Goal: Obtain resource: Download file/media

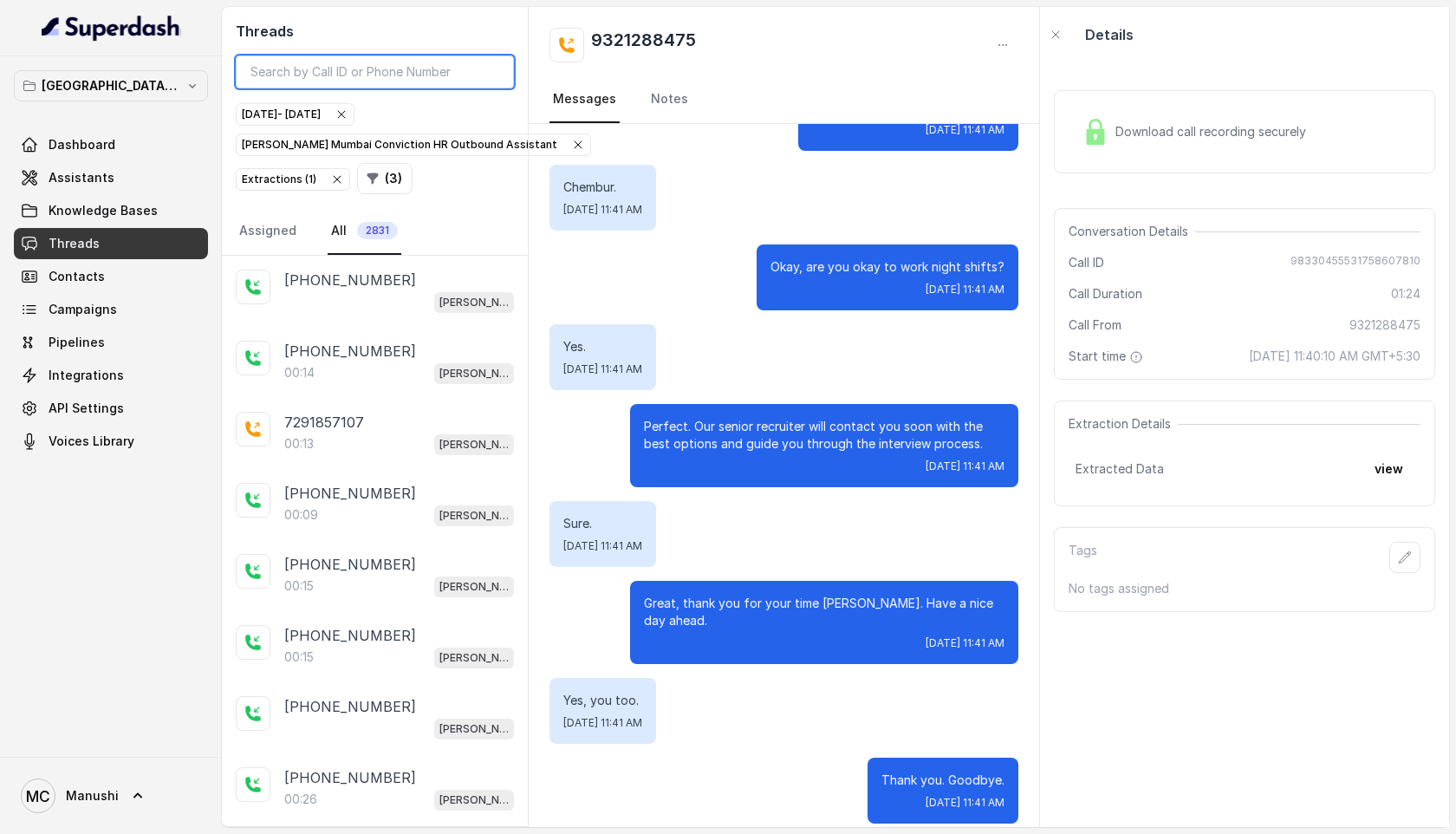
click at [408, 76] on input "search" at bounding box center [375, 71] width 278 height 32
paste input "9819974672"
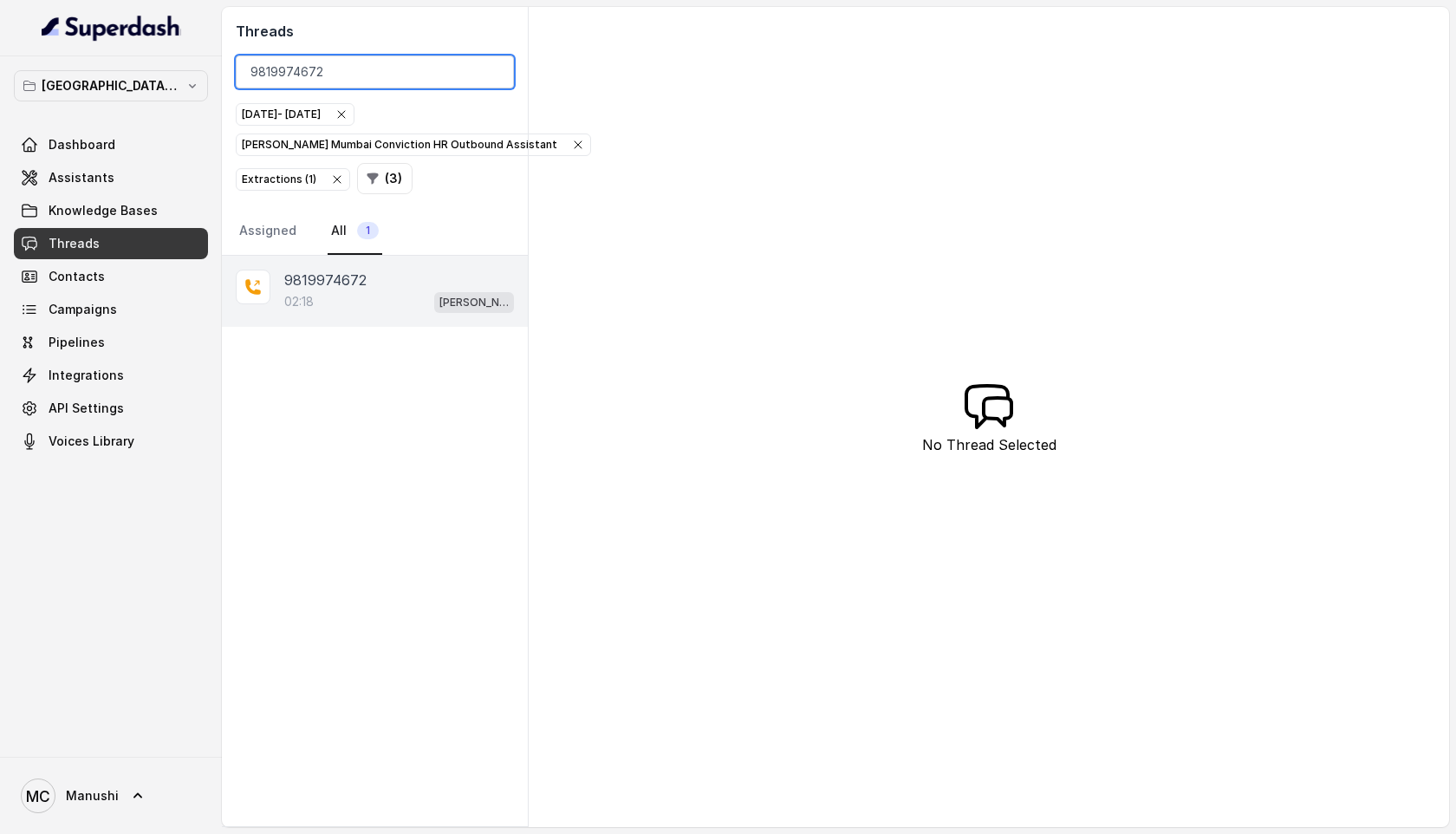
type input "9819974672"
click at [353, 296] on div "02:18 [PERSON_NAME] Mumbai Conviction HR Outbound Assistant" at bounding box center [399, 301] width 229 height 23
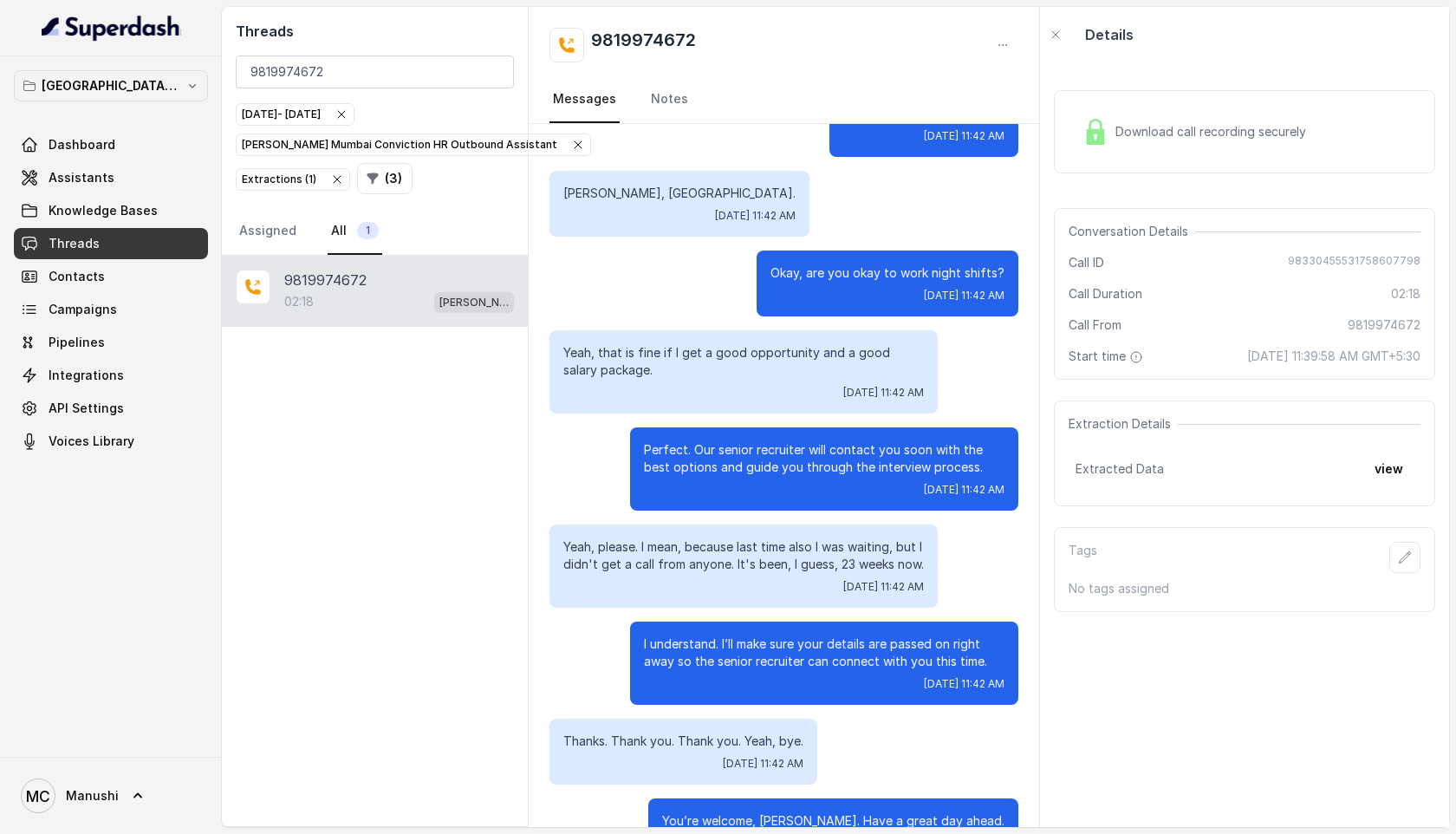
scroll to position [1790, 0]
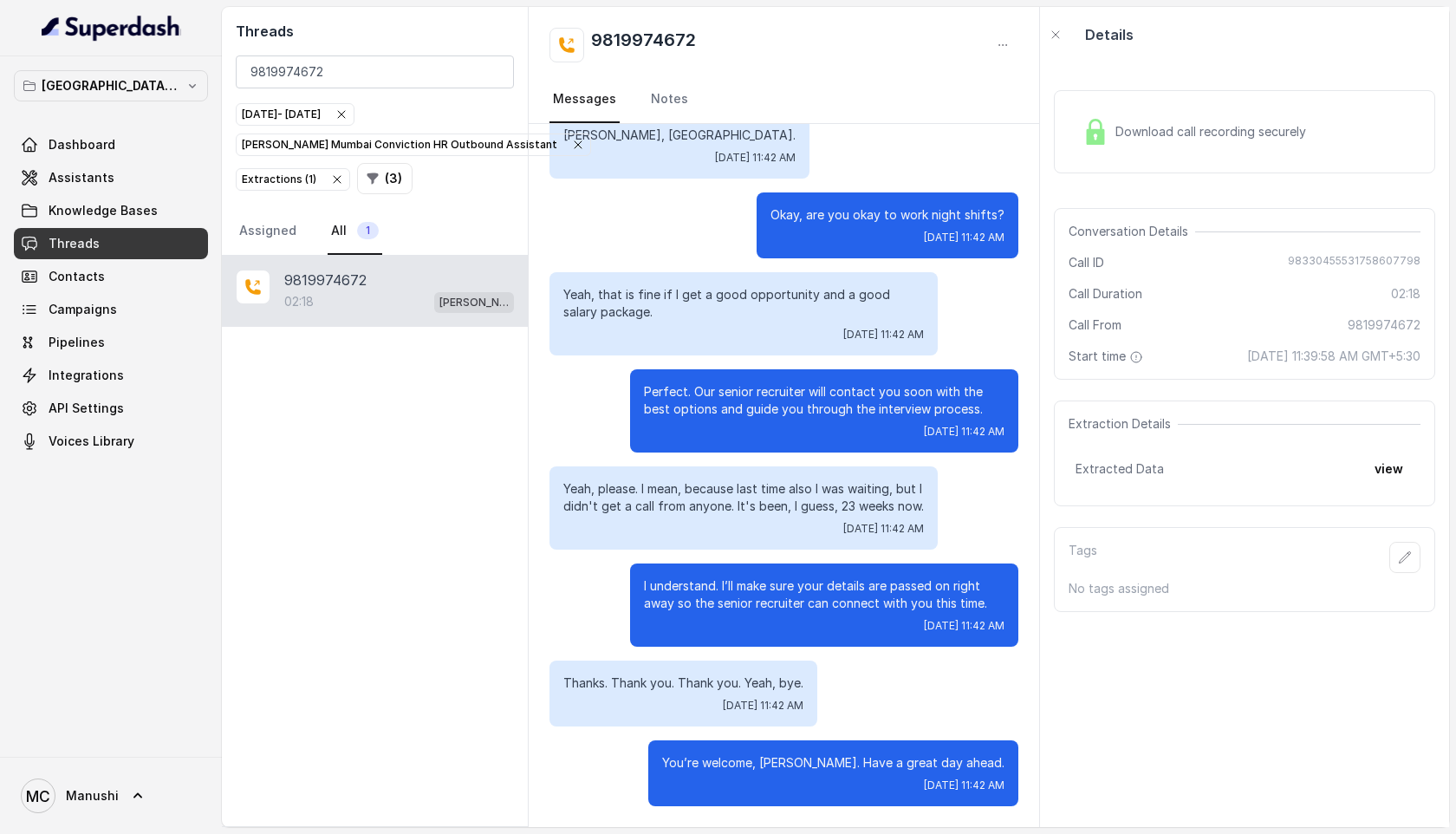
click at [1204, 125] on span "Download call recording securely" at bounding box center [1214, 131] width 198 height 17
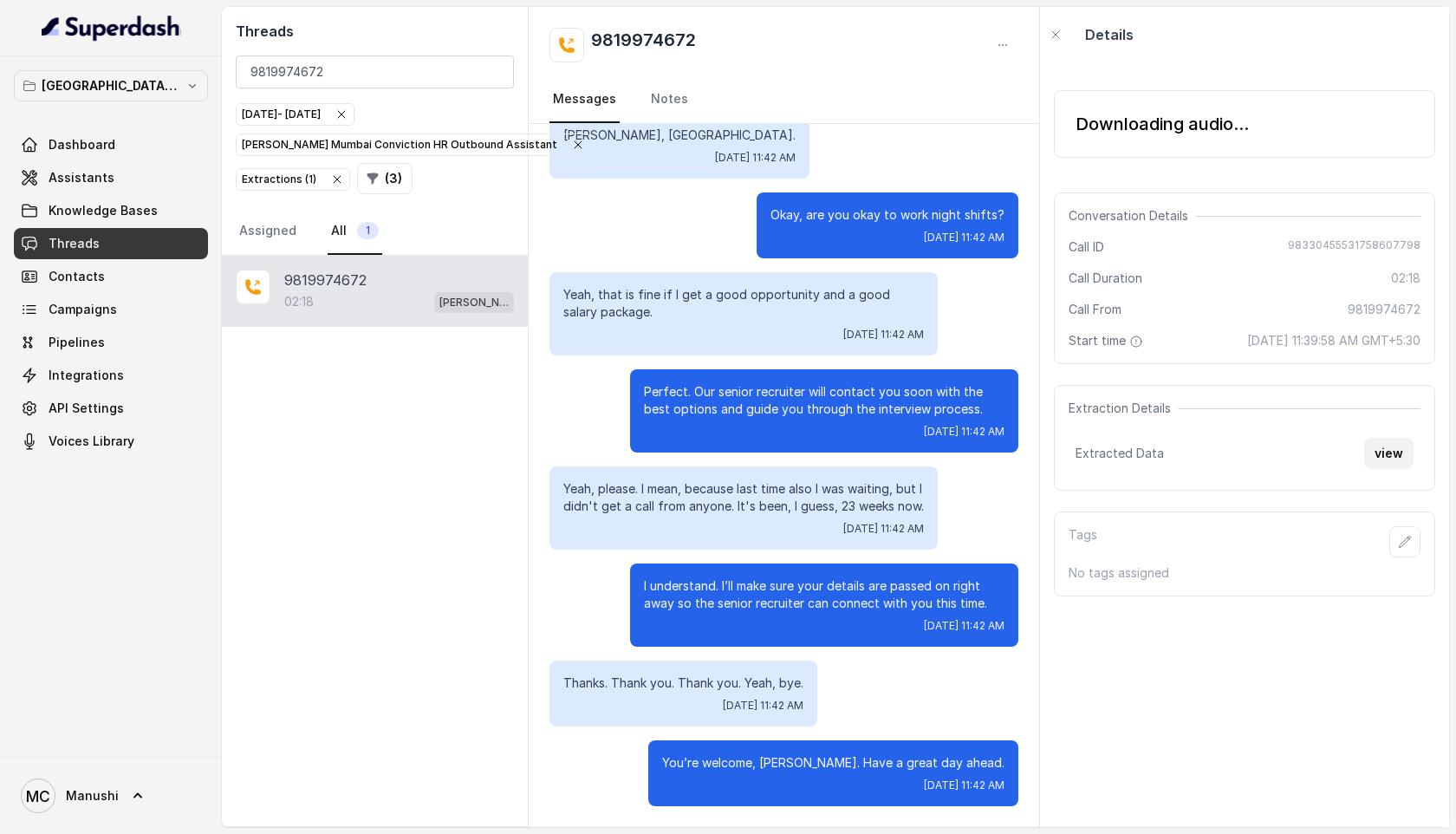
click at [1388, 468] on button "view" at bounding box center [1388, 453] width 50 height 32
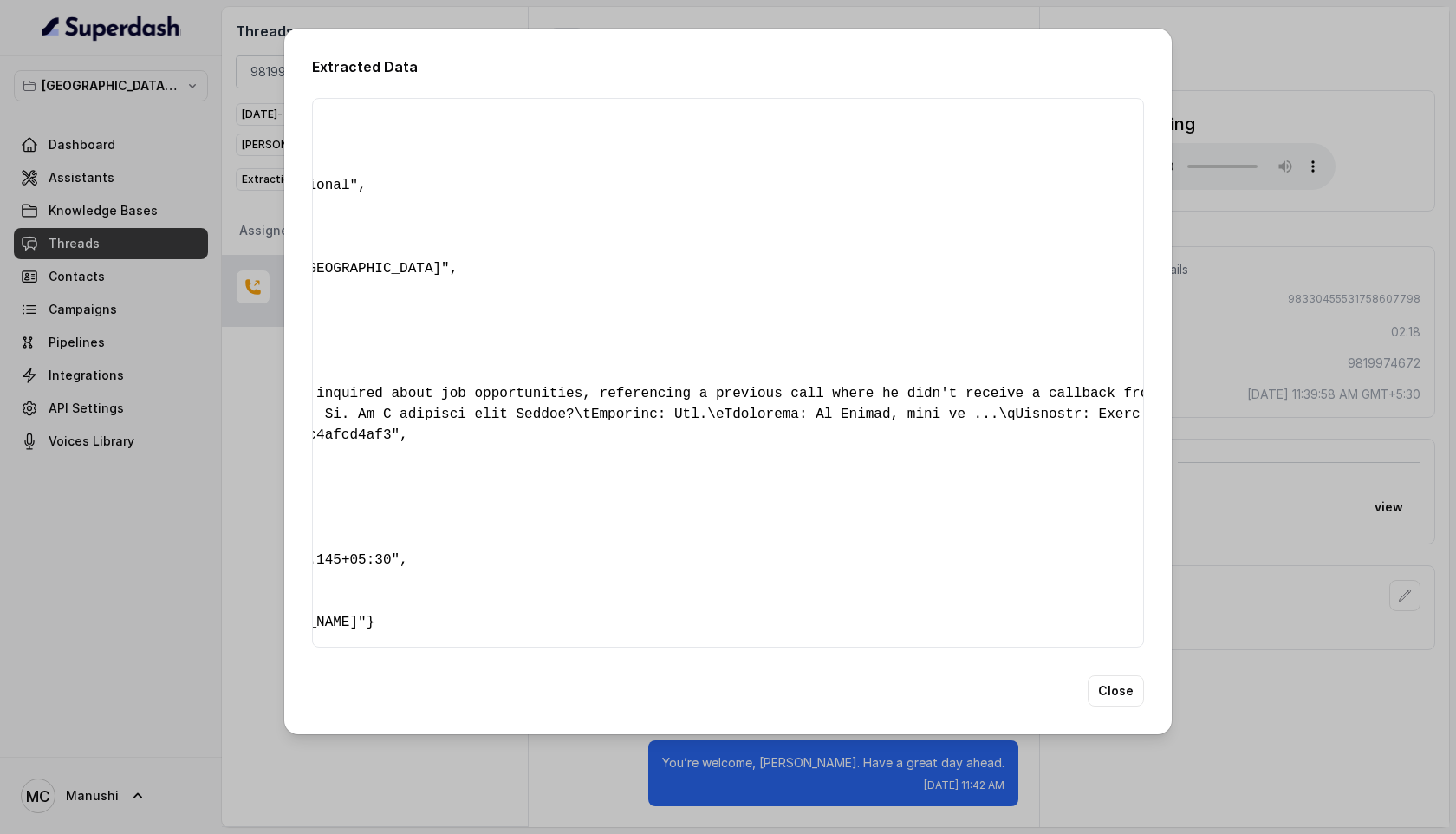
scroll to position [0, 0]
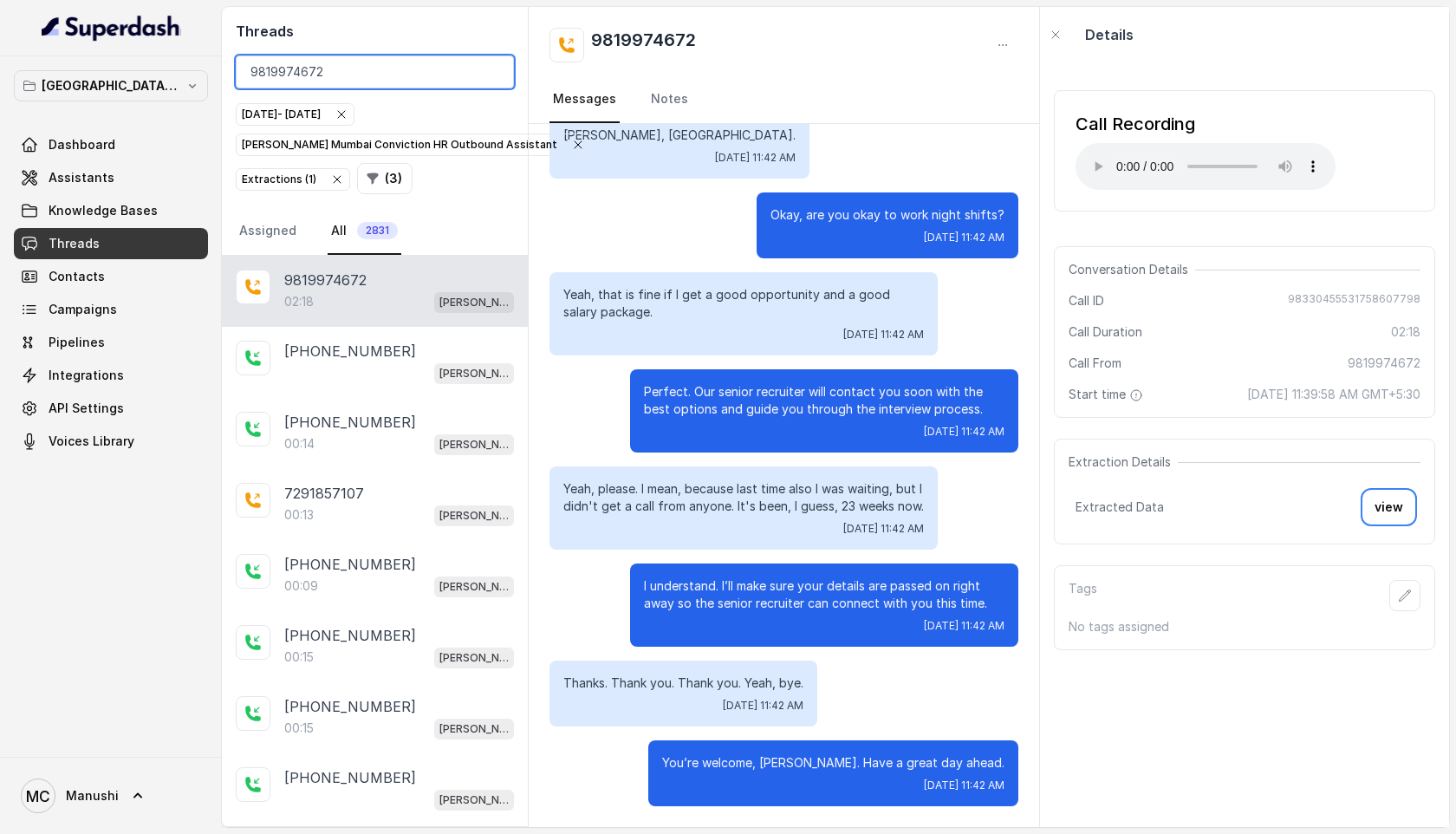
click at [345, 71] on input "9819974672" at bounding box center [375, 71] width 278 height 32
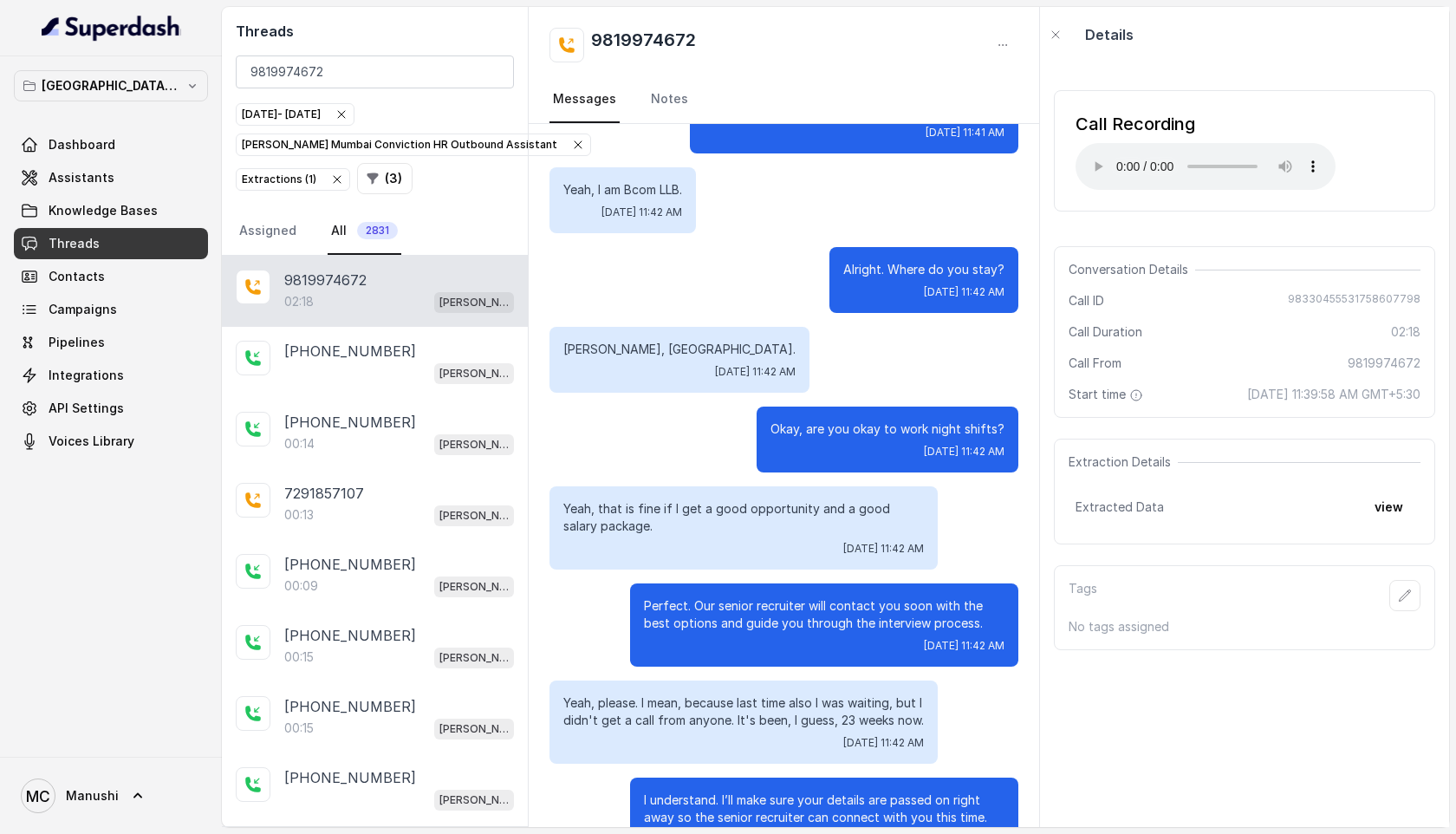
scroll to position [1790, 0]
